Goal: Transaction & Acquisition: Purchase product/service

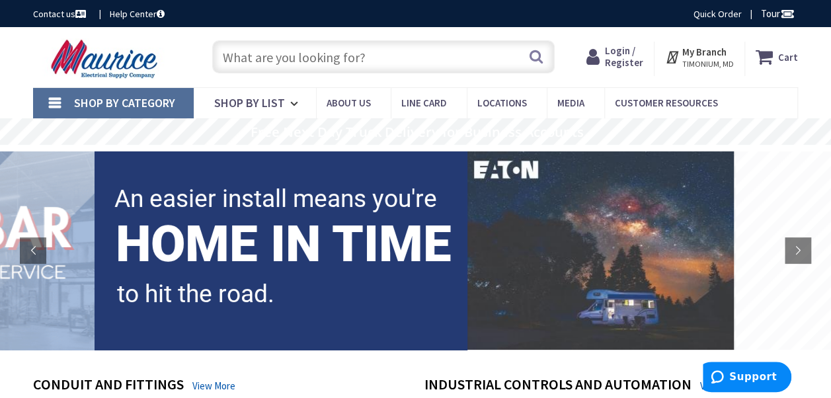
click at [624, 53] on span "Login / Register" at bounding box center [624, 56] width 38 height 24
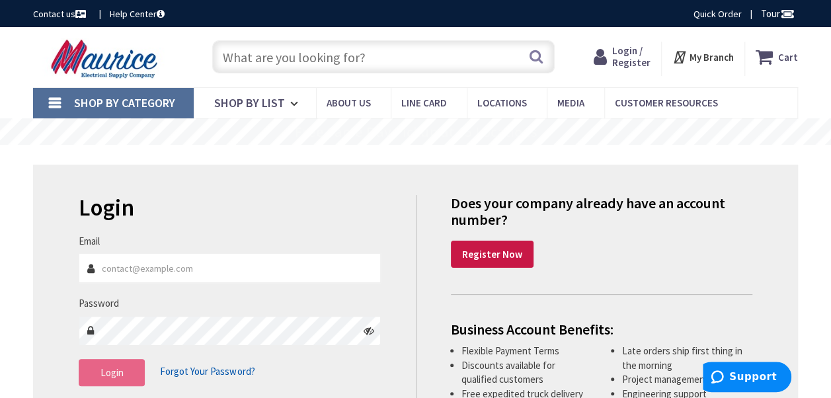
type input "petespiegel@coolbranchelectric.com"
click at [102, 373] on span "Login" at bounding box center [111, 372] width 23 height 13
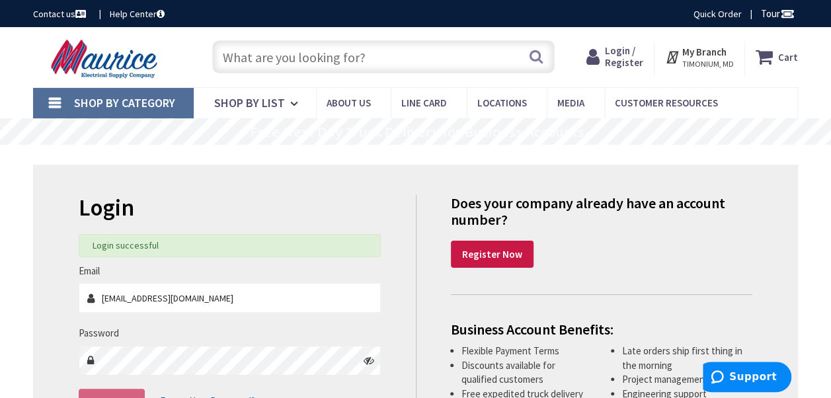
click at [258, 59] on input "text" at bounding box center [383, 56] width 342 height 33
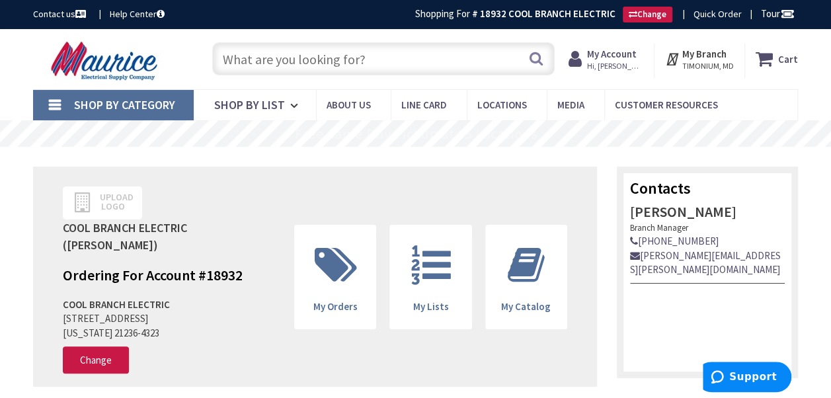
click at [256, 50] on input "text" at bounding box center [383, 58] width 342 height 33
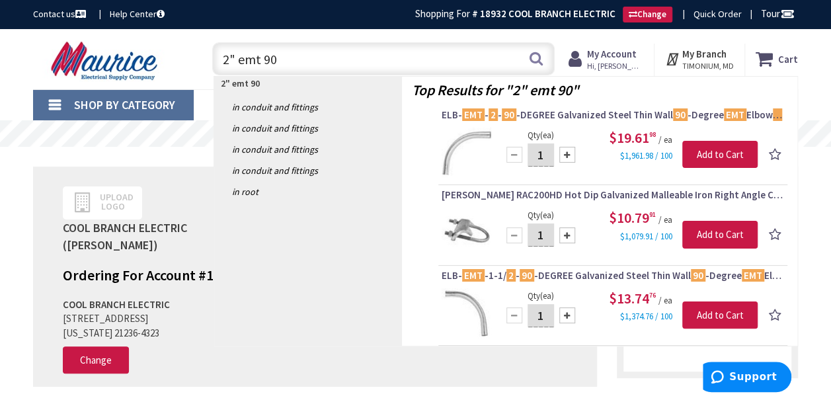
click at [226, 58] on input "2" emt 90" at bounding box center [383, 58] width 342 height 33
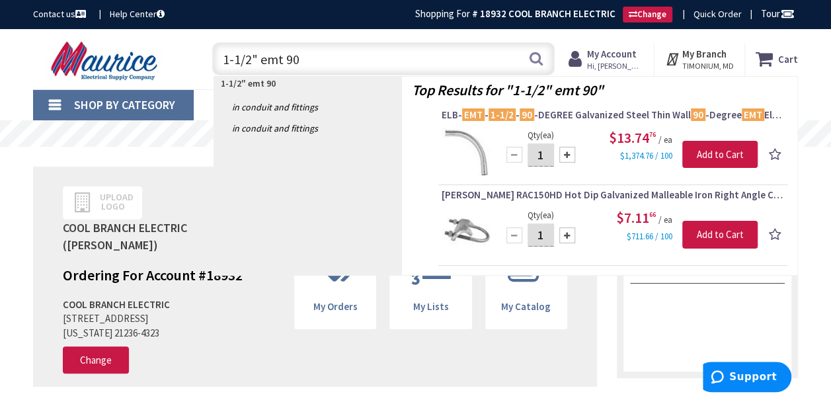
click at [318, 57] on input "1-1/2" emt 90" at bounding box center [383, 58] width 342 height 33
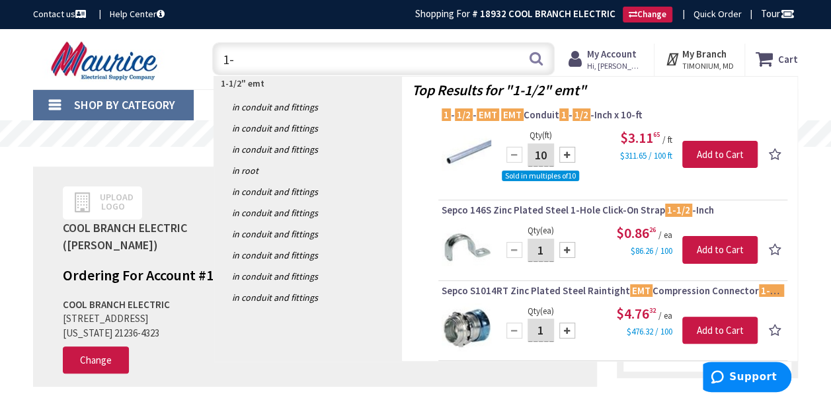
type input "1"
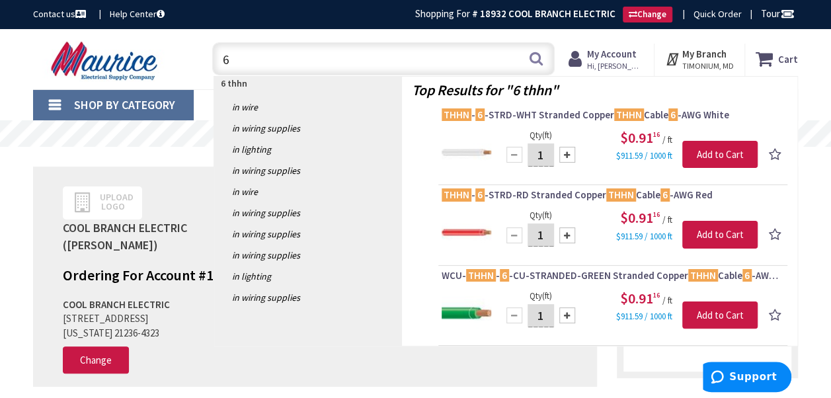
type input "6"
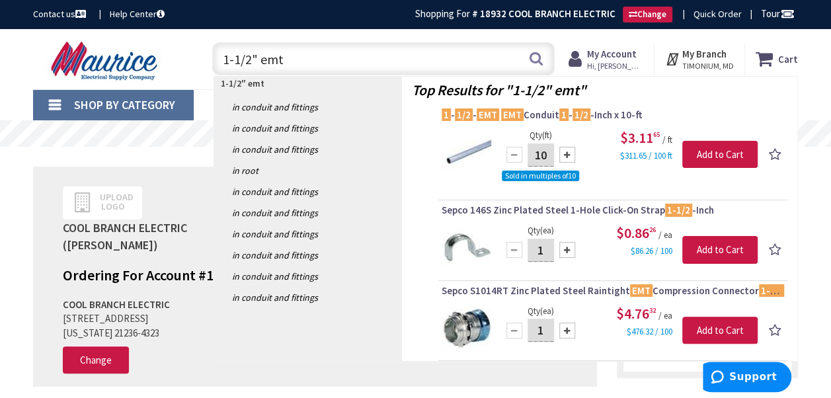
click at [251, 59] on input "1-1/2" emt" at bounding box center [383, 58] width 342 height 33
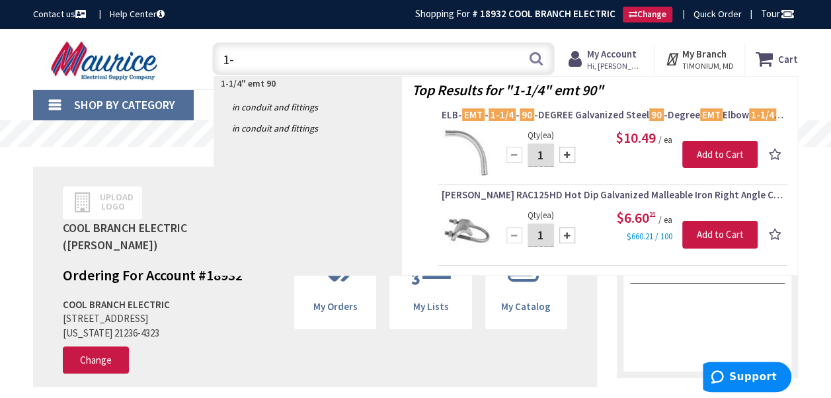
type input "1"
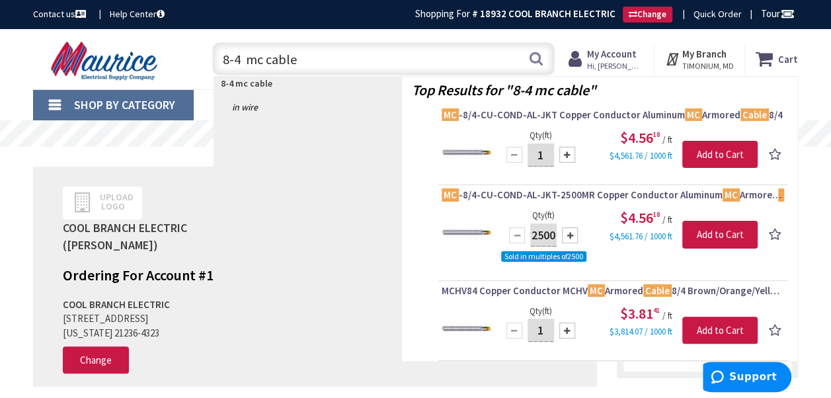
type input "8-4 mc cable"
